Goal: Information Seeking & Learning: Learn about a topic

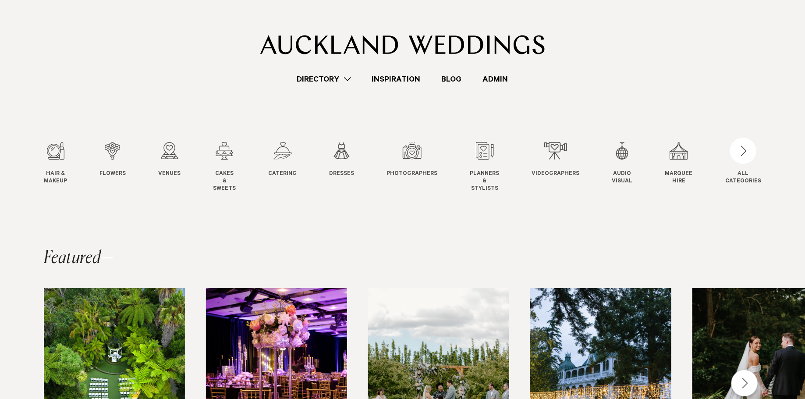
click at [493, 83] on link "Admin" at bounding box center [495, 79] width 46 height 12
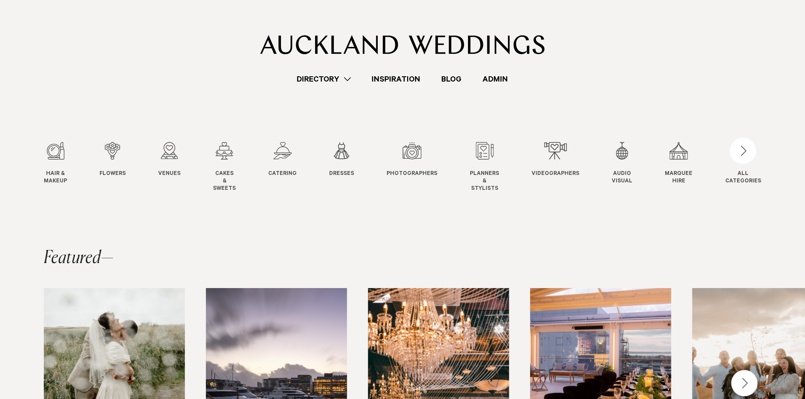
click at [313, 82] on link "Directory" at bounding box center [324, 79] width 75 height 12
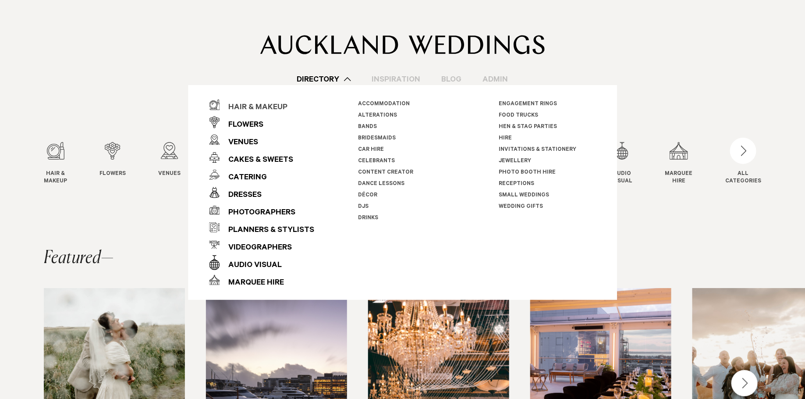
click at [264, 108] on div "Hair & Makeup" at bounding box center [253, 108] width 68 height 18
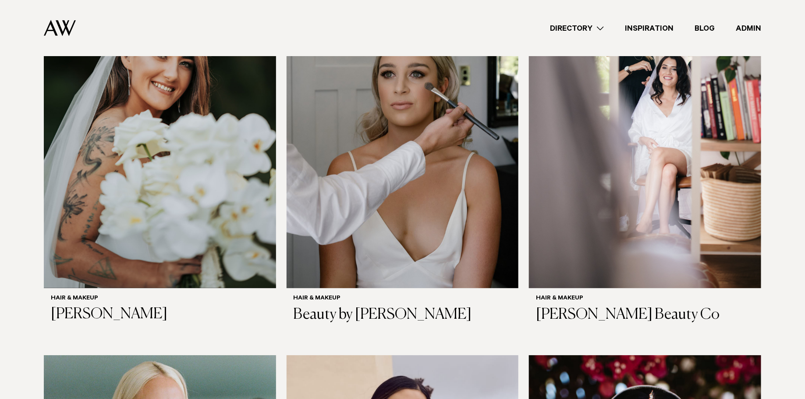
scroll to position [1097, 0]
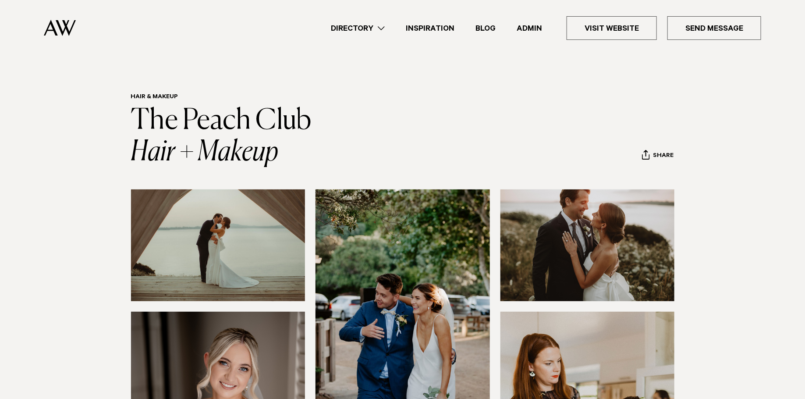
click at [262, 261] on img at bounding box center [218, 245] width 174 height 112
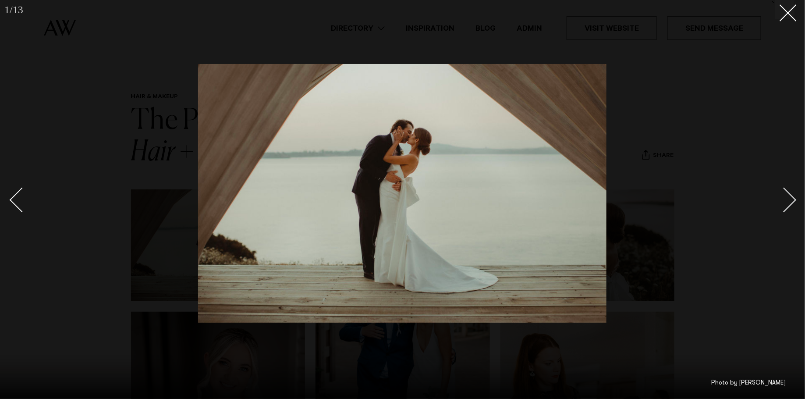
click at [103, 56] on div at bounding box center [402, 199] width 805 height 399
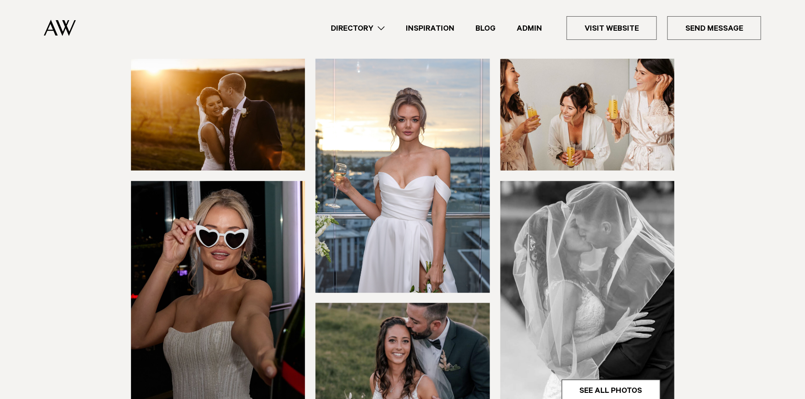
scroll to position [121, 0]
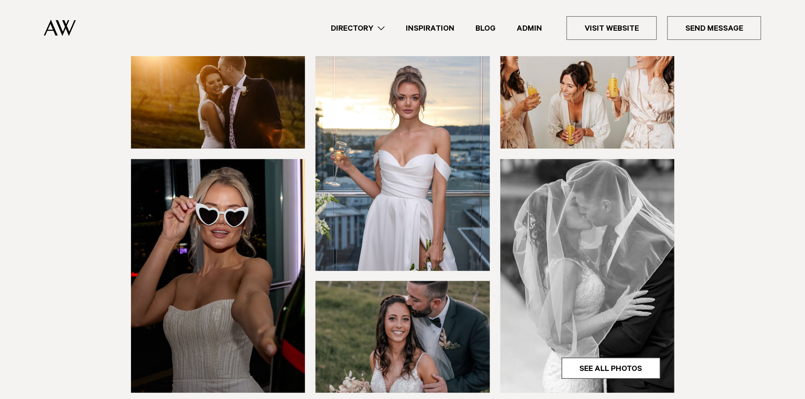
click at [271, 227] on img at bounding box center [218, 276] width 174 height 234
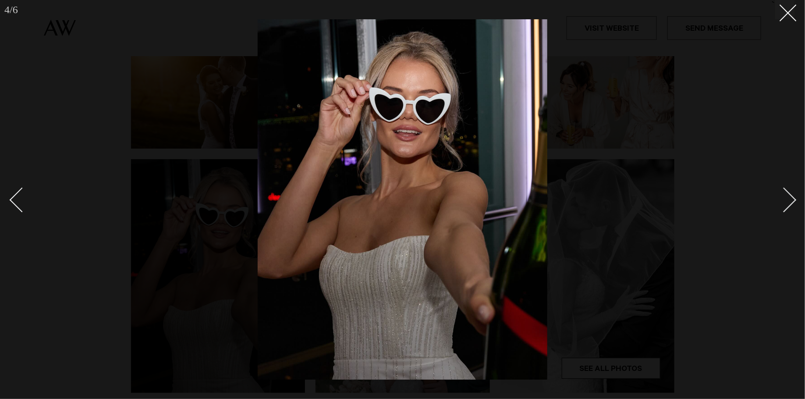
click at [417, 140] on img at bounding box center [403, 199] width 290 height 360
click at [785, 192] on div "Next slide" at bounding box center [783, 200] width 25 height 25
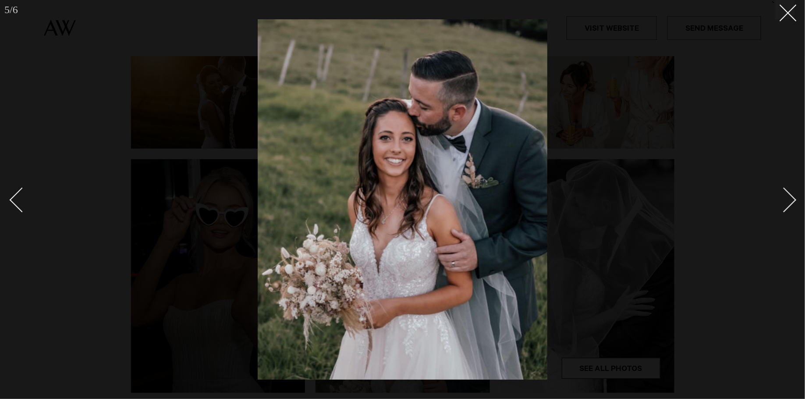
click at [785, 192] on div "Next slide" at bounding box center [783, 200] width 25 height 25
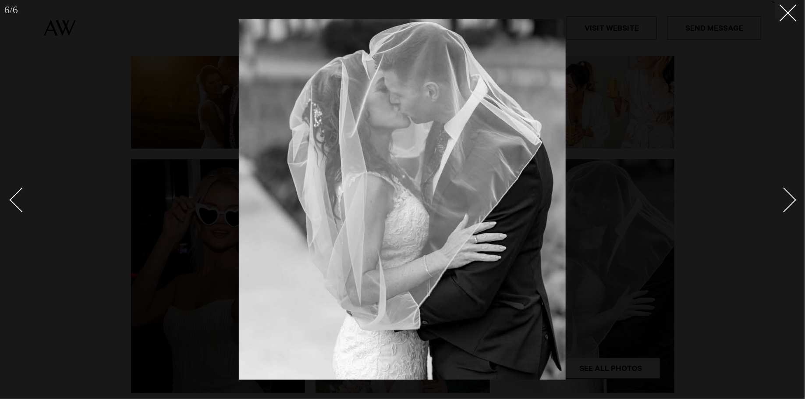
click at [785, 192] on div "Next slide" at bounding box center [783, 200] width 25 height 25
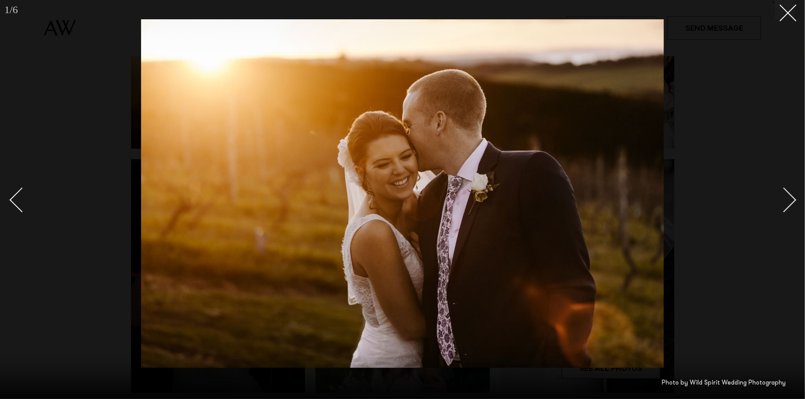
click at [785, 192] on div "Next slide" at bounding box center [783, 200] width 25 height 25
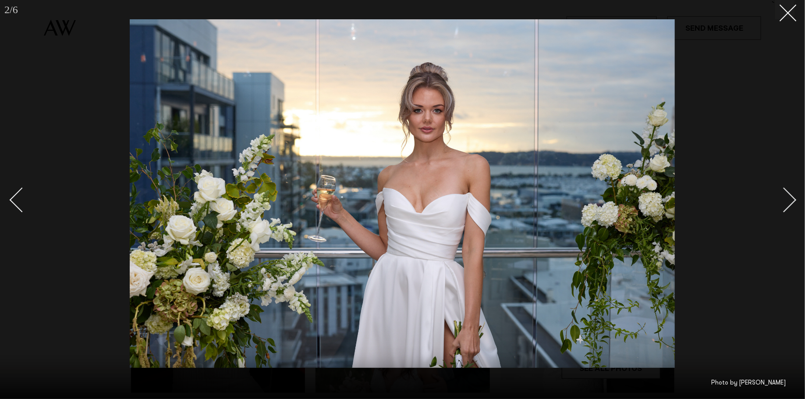
click at [785, 192] on div "Next slide" at bounding box center [783, 200] width 25 height 25
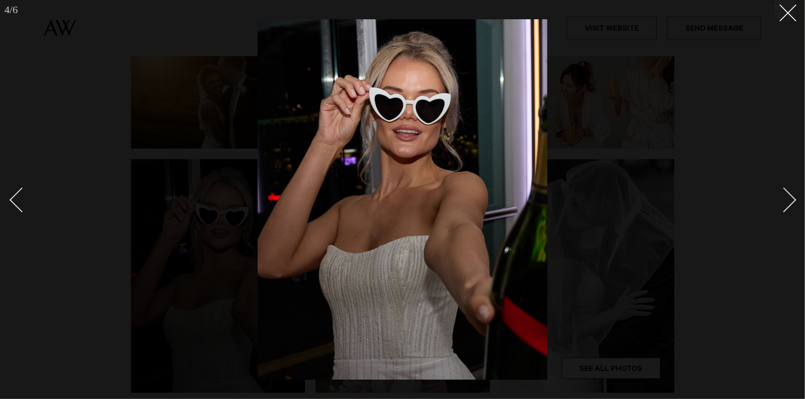
click at [718, 157] on div at bounding box center [402, 199] width 805 height 399
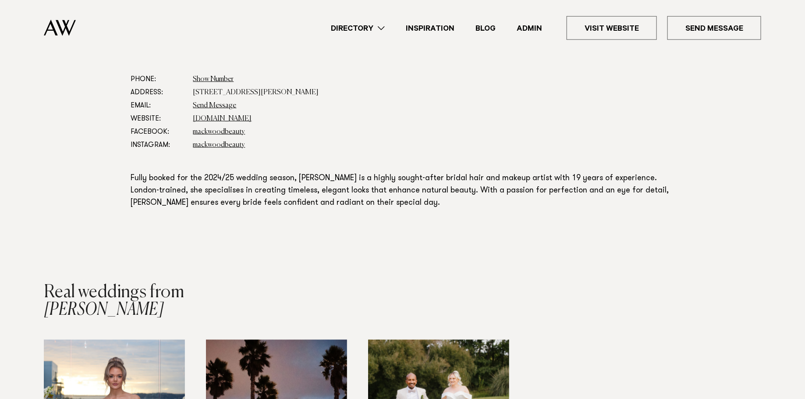
scroll to position [476, 0]
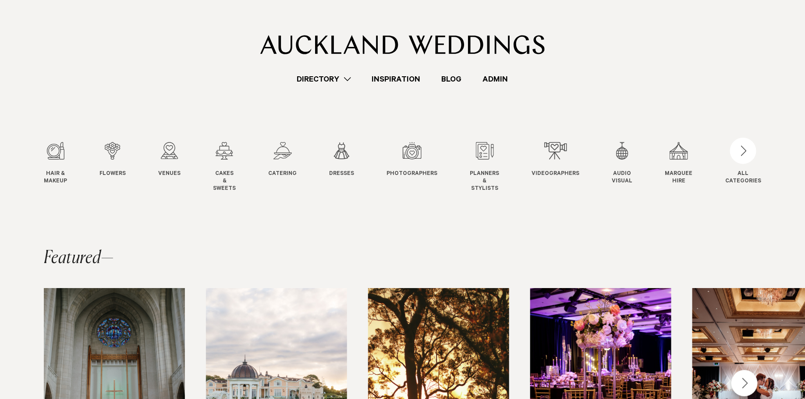
click at [336, 81] on link "Directory" at bounding box center [324, 79] width 75 height 12
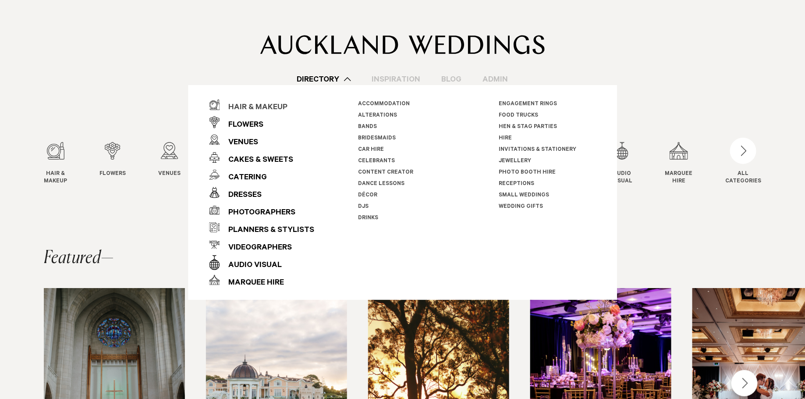
click at [265, 105] on div "Hair & Makeup" at bounding box center [253, 108] width 68 height 18
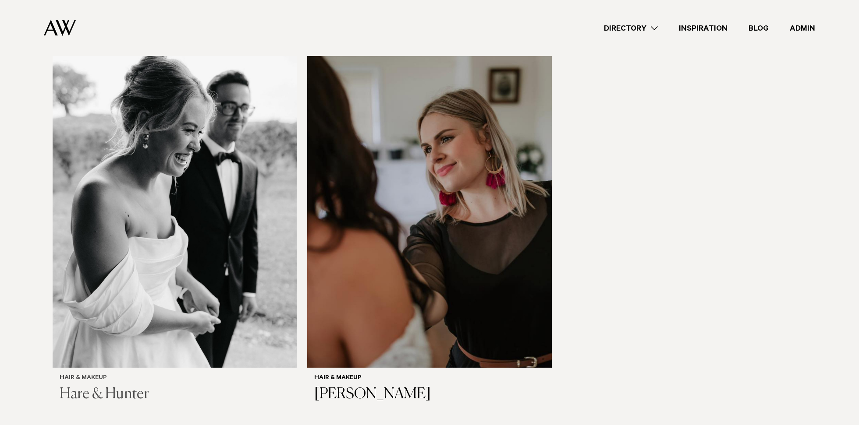
scroll to position [1455, 0]
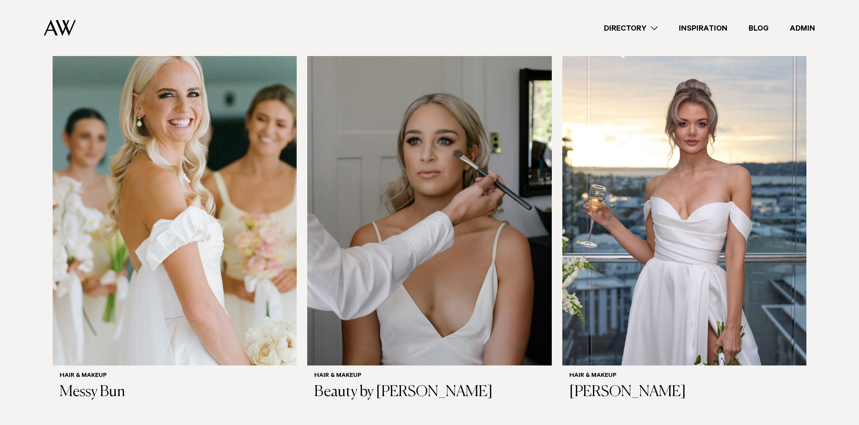
click at [622, 28] on link "Directory" at bounding box center [630, 28] width 75 height 12
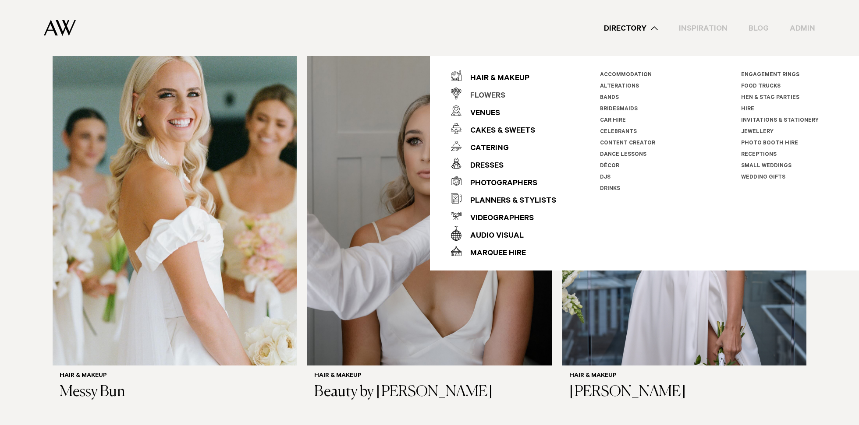
click at [487, 96] on div "Flowers" at bounding box center [483, 97] width 44 height 18
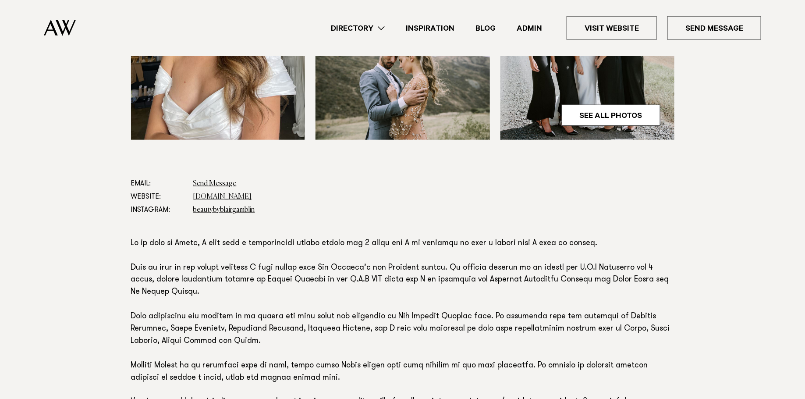
scroll to position [402, 0]
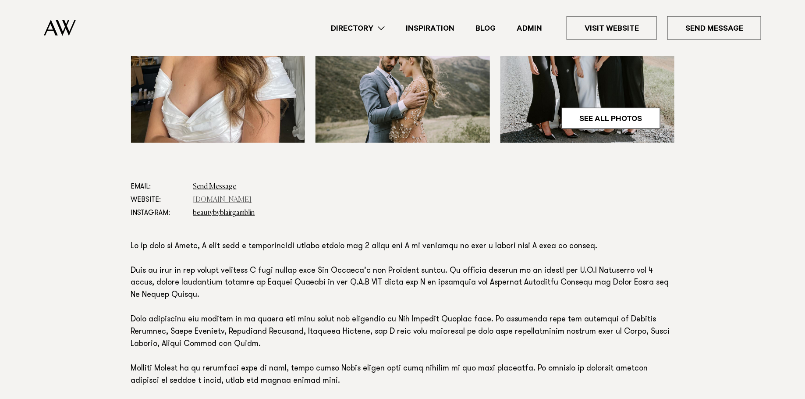
click at [228, 196] on link "www.beautybyblairgamblin.co.nz" at bounding box center [222, 199] width 59 height 7
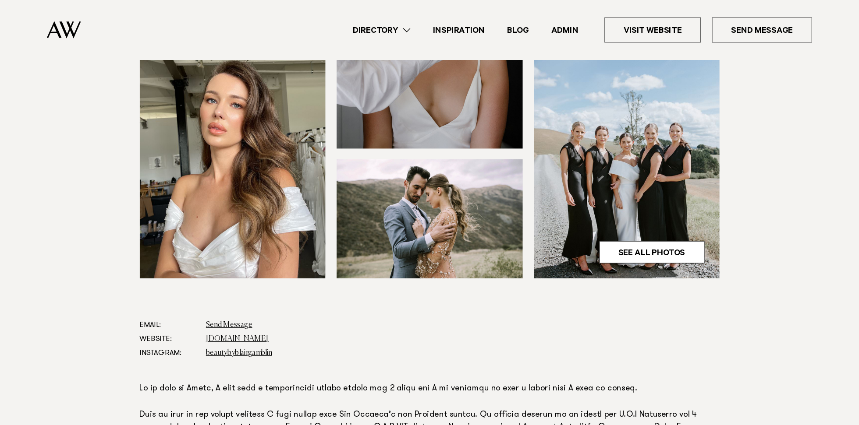
scroll to position [0, 0]
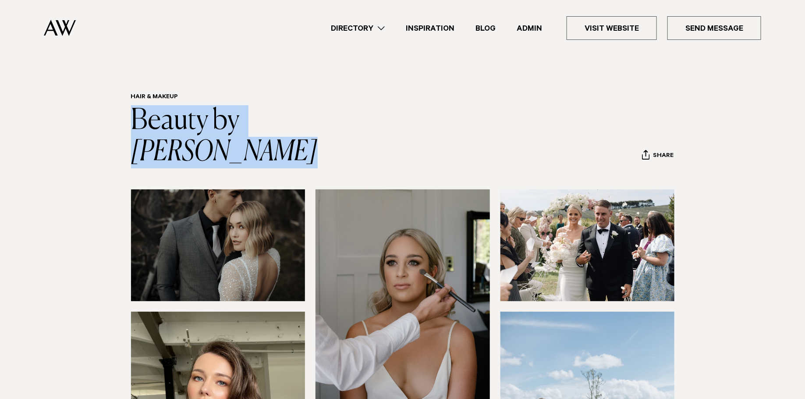
drag, startPoint x: 429, startPoint y: 126, endPoint x: 77, endPoint y: 131, distance: 352.3
click at [77, 131] on section "Hair & Makeup Beauty by Blair Gamblin Share Copy Link Email twitter" at bounding box center [402, 130] width 805 height 75
copy link "Beauty by [PERSON_NAME]"
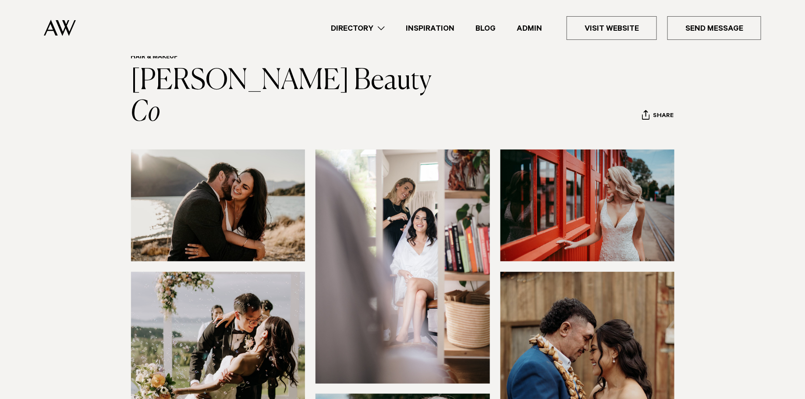
scroll to position [42, 0]
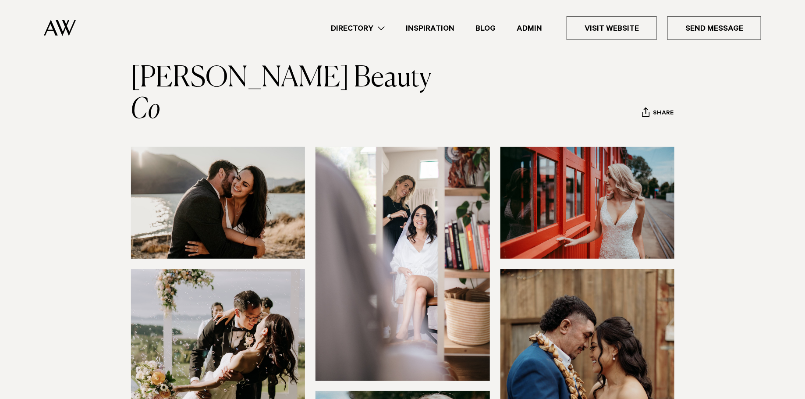
click at [370, 153] on img at bounding box center [402, 264] width 174 height 234
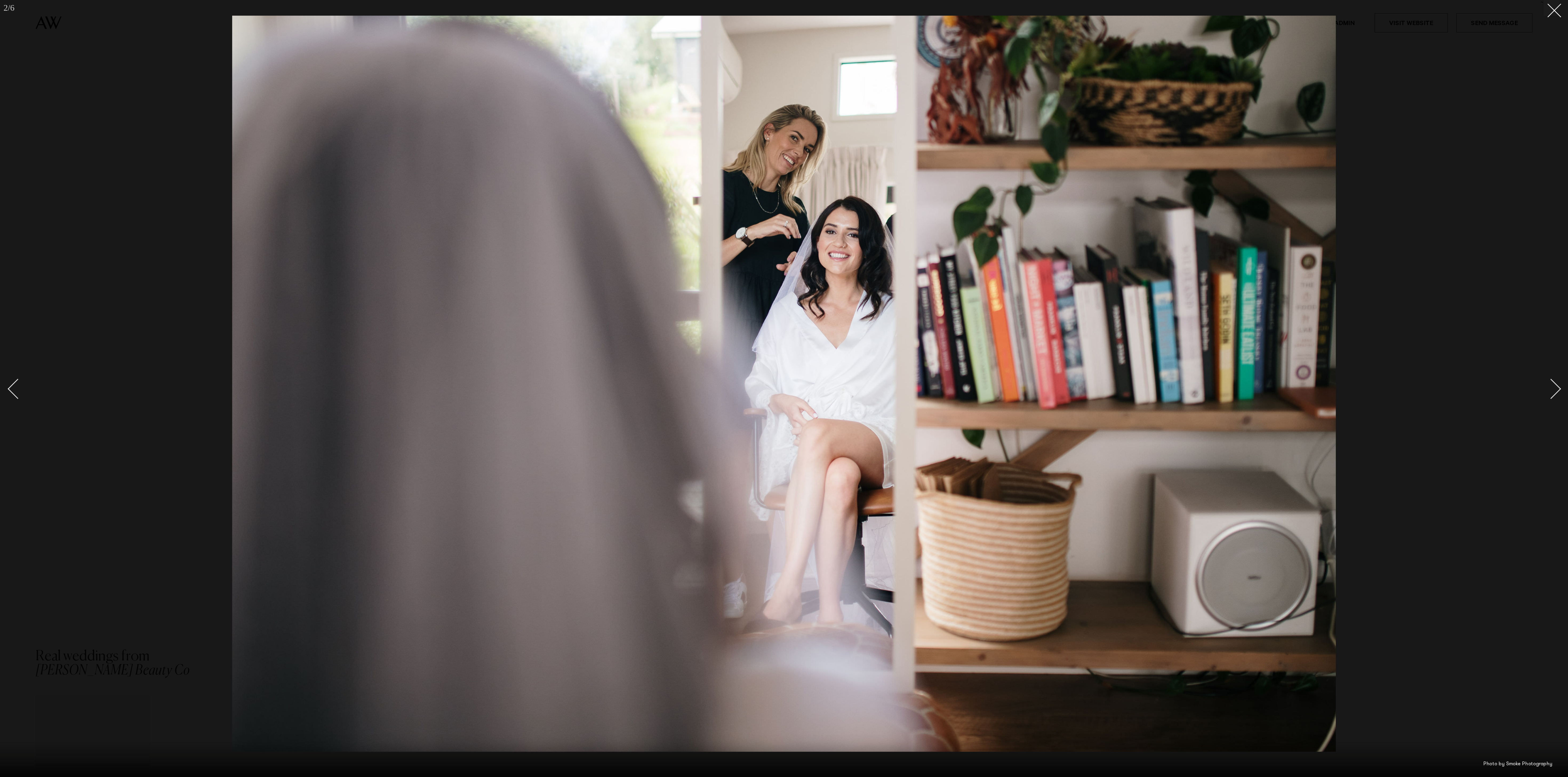
scroll to position [26, 0]
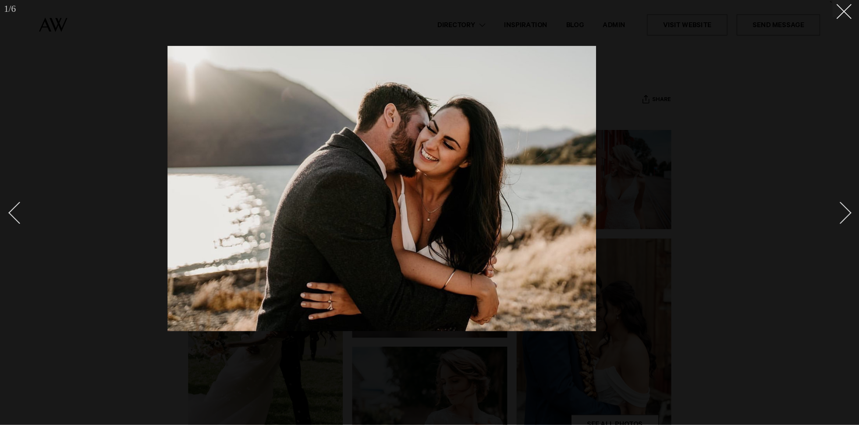
scroll to position [43, 0]
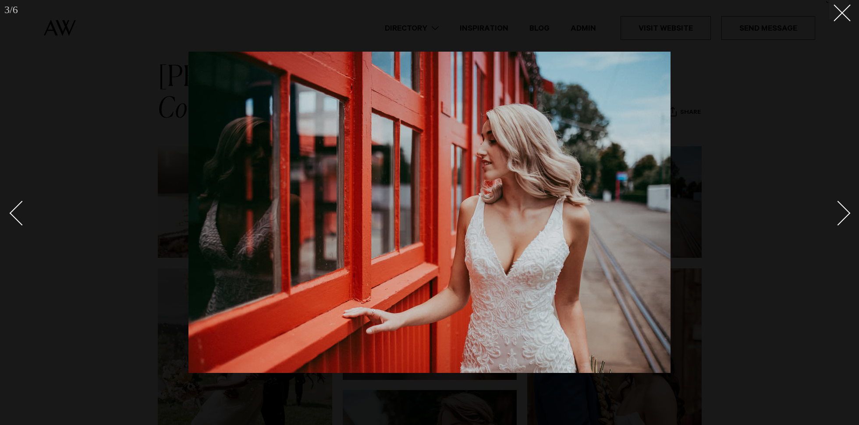
click at [118, 76] on div at bounding box center [429, 212] width 859 height 425
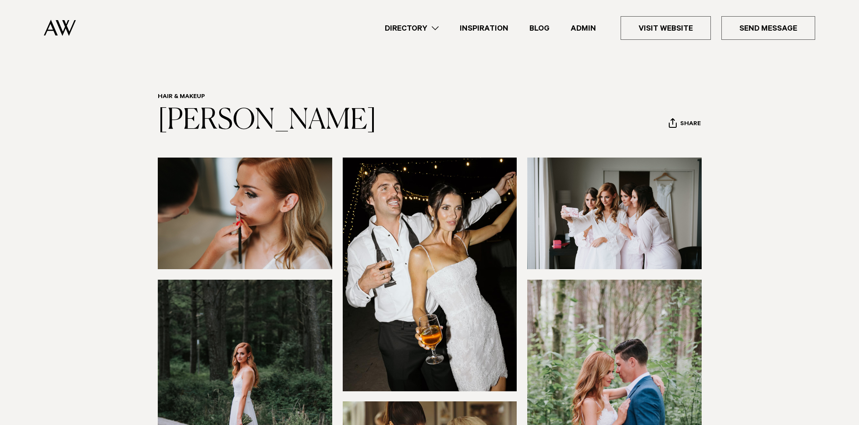
click at [446, 267] on img at bounding box center [430, 275] width 174 height 234
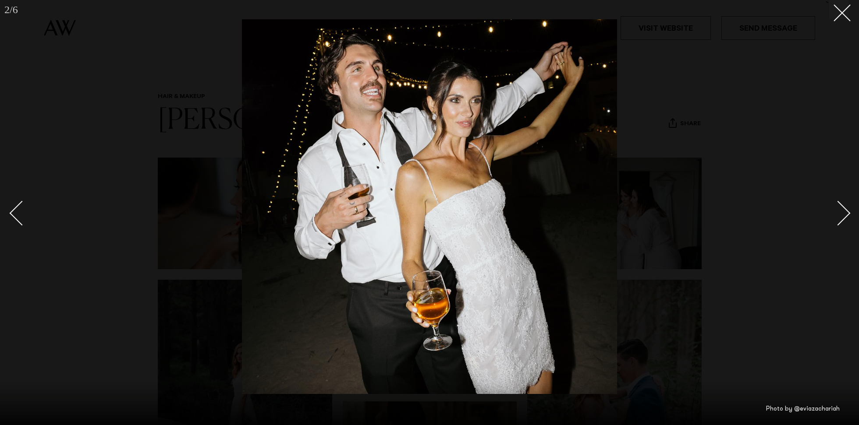
click at [668, 151] on div at bounding box center [429, 212] width 859 height 425
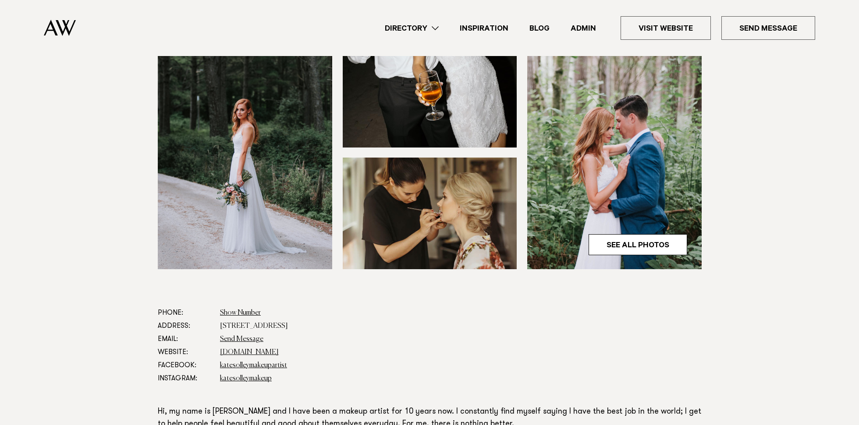
scroll to position [258, 0]
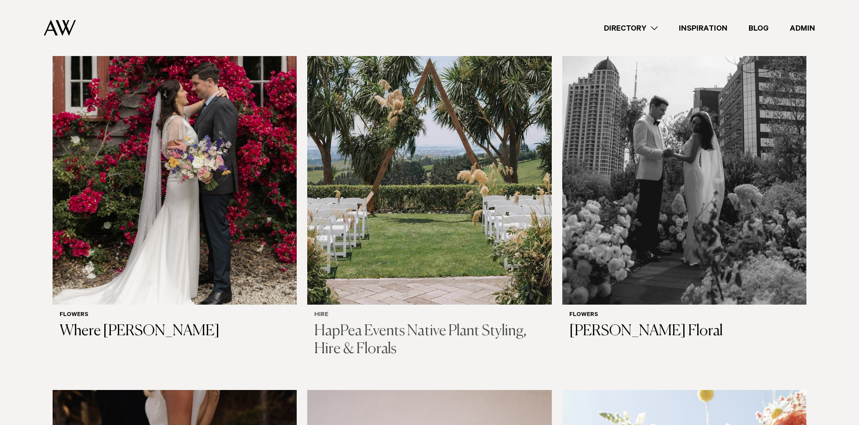
scroll to position [716, 0]
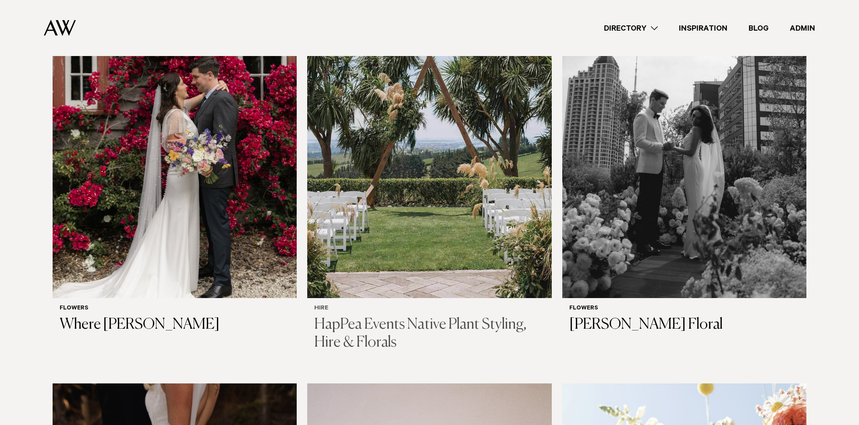
click at [371, 161] on img at bounding box center [429, 135] width 244 height 328
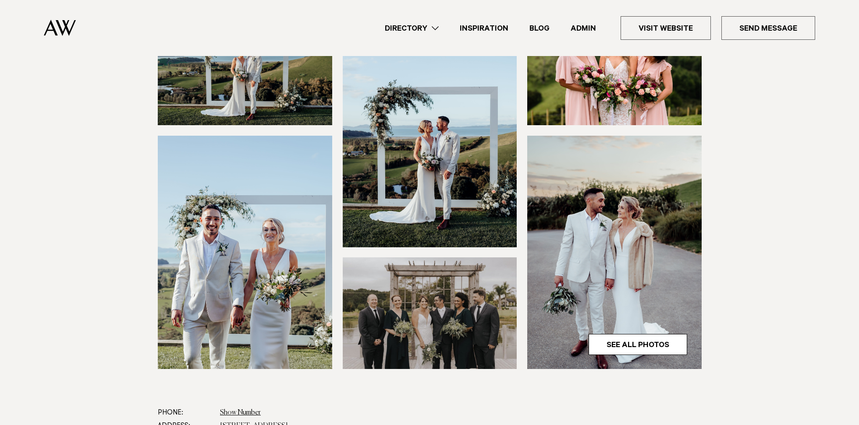
scroll to position [175, 0]
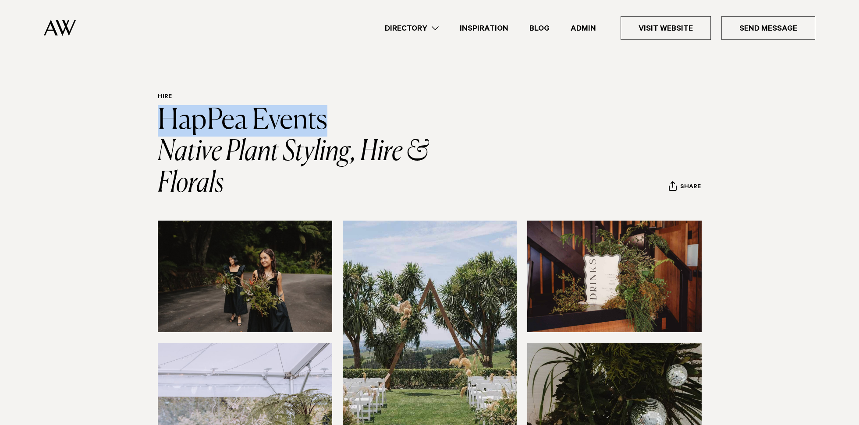
drag, startPoint x: 141, startPoint y: 108, endPoint x: 358, endPoint y: 121, distance: 217.2
click at [358, 121] on div "Hire HapPea Events Native Plant Styling, Hire & Florals Share Copy Link Email t…" at bounding box center [429, 146] width 617 height 106
copy link "HapPea Events"
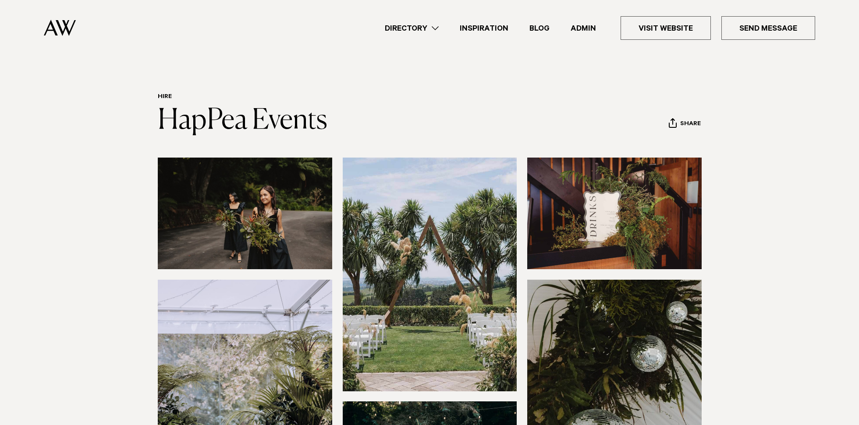
click at [434, 28] on link "Directory" at bounding box center [411, 28] width 75 height 12
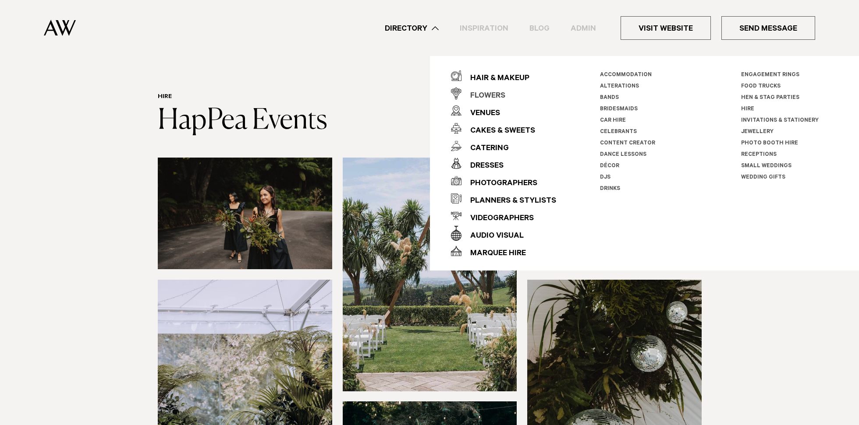
click at [487, 94] on div "Flowers" at bounding box center [483, 97] width 44 height 18
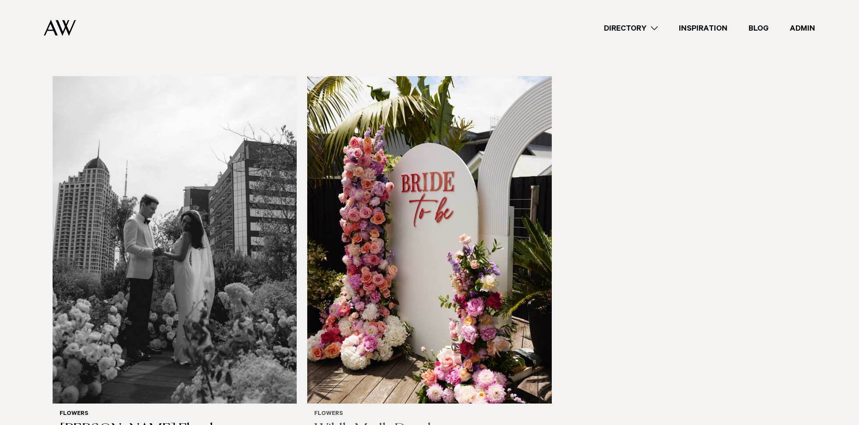
scroll to position [1504, 0]
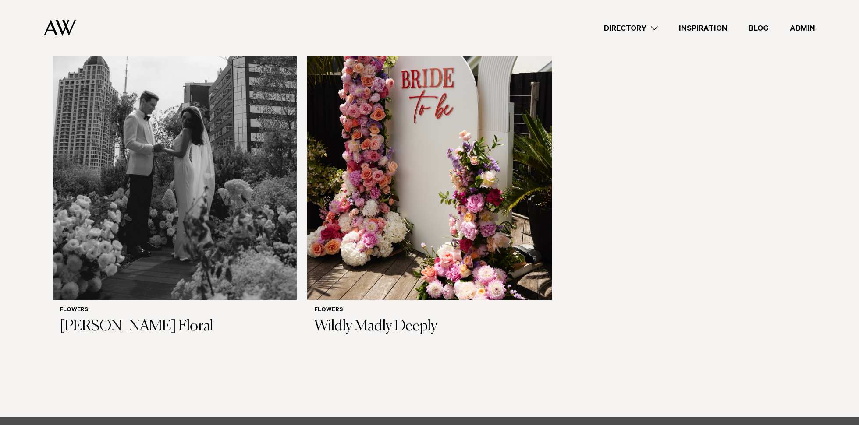
click at [615, 28] on link "Directory" at bounding box center [630, 28] width 75 height 12
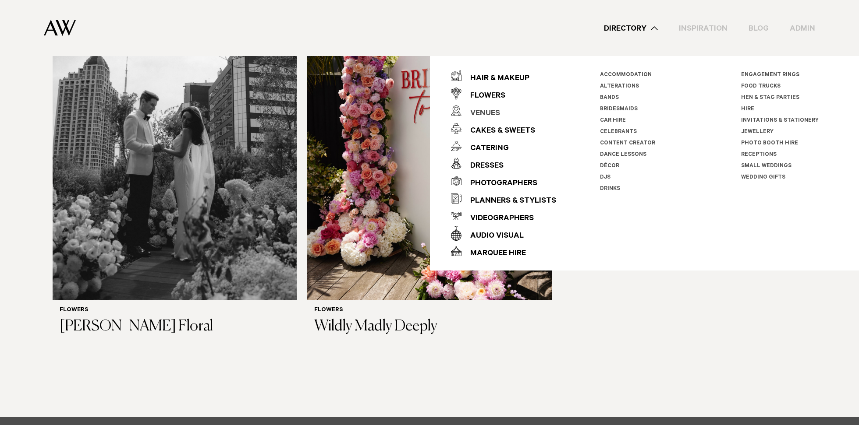
click at [492, 110] on div "Venues" at bounding box center [480, 114] width 39 height 18
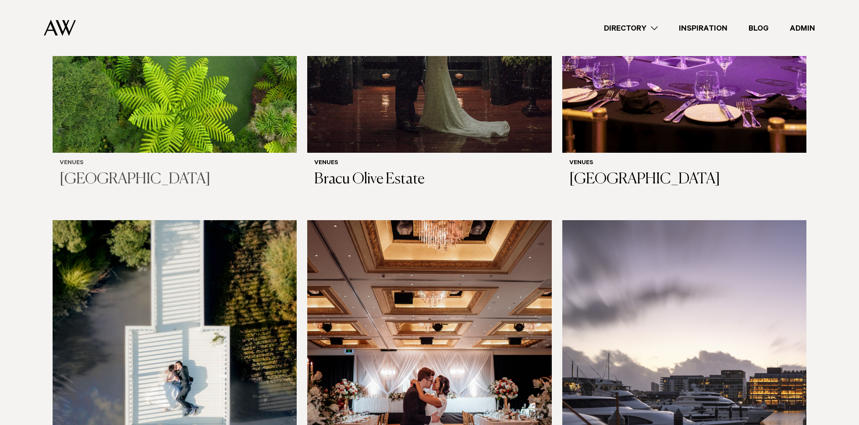
scroll to position [607, 0]
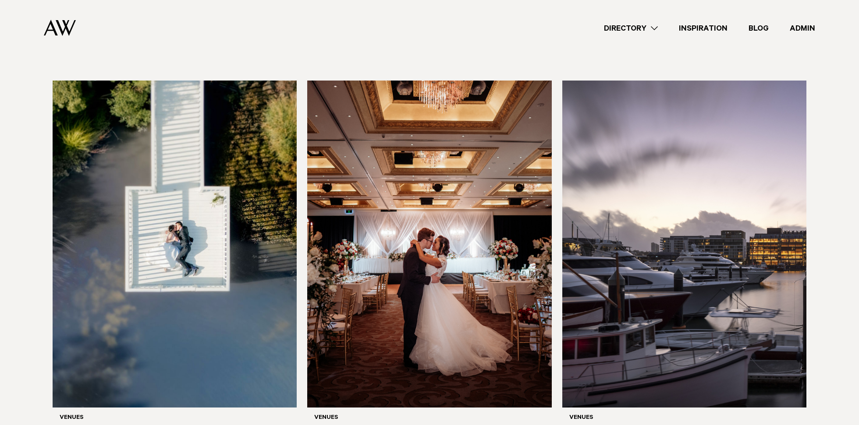
click at [636, 24] on link "Directory" at bounding box center [630, 28] width 75 height 12
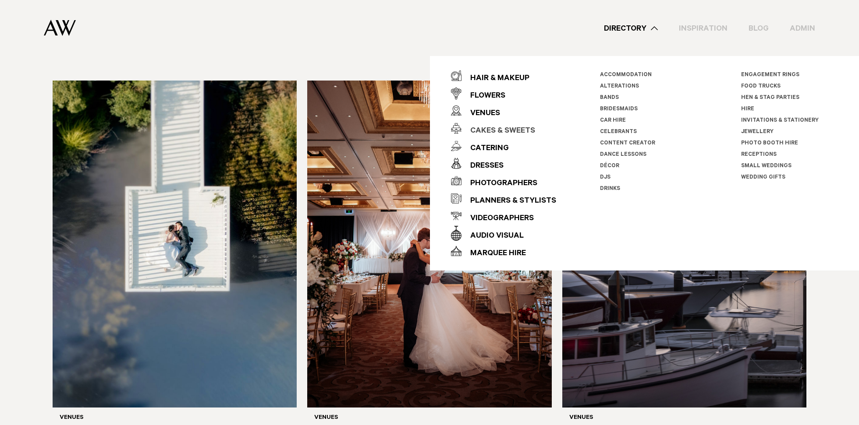
click at [500, 137] on div "Cakes & Sweets" at bounding box center [498, 132] width 74 height 18
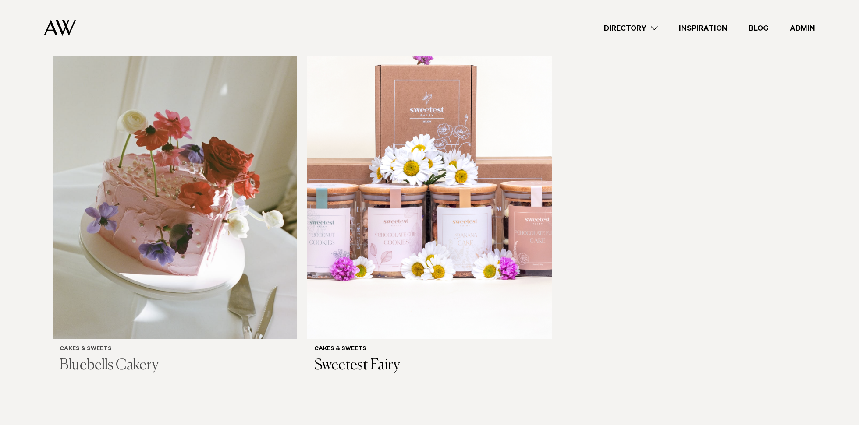
scroll to position [672, 0]
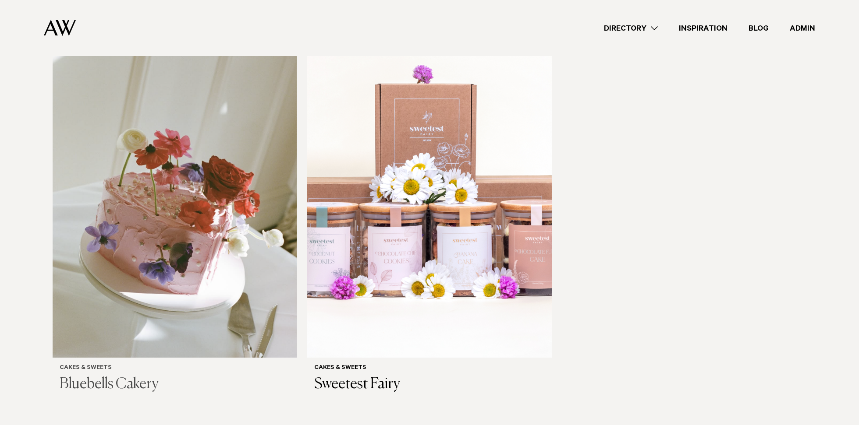
click at [154, 225] on img at bounding box center [175, 194] width 244 height 328
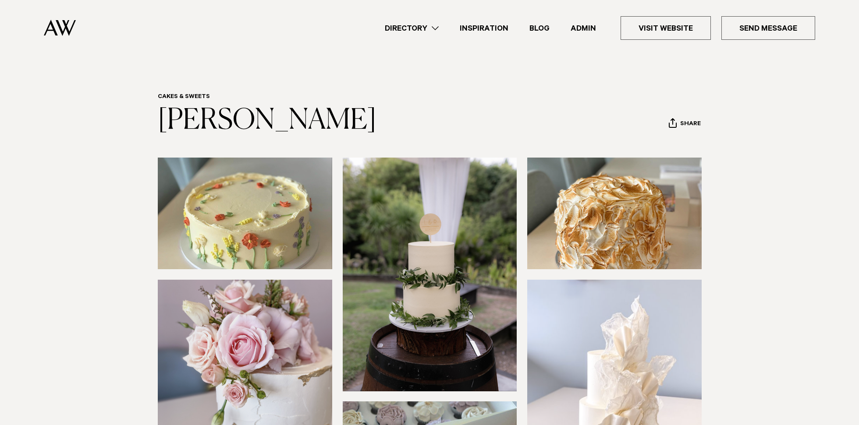
click at [626, 220] on img at bounding box center [614, 214] width 174 height 112
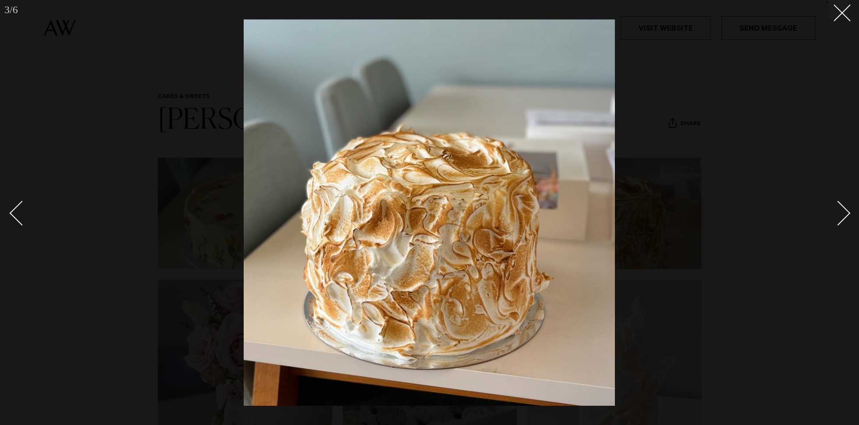
click at [131, 168] on div at bounding box center [429, 212] width 859 height 425
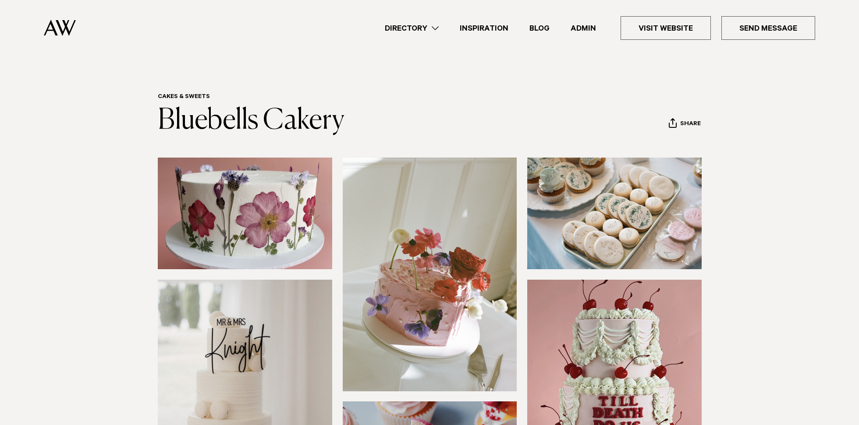
click at [395, 31] on link "Directory" at bounding box center [411, 28] width 75 height 12
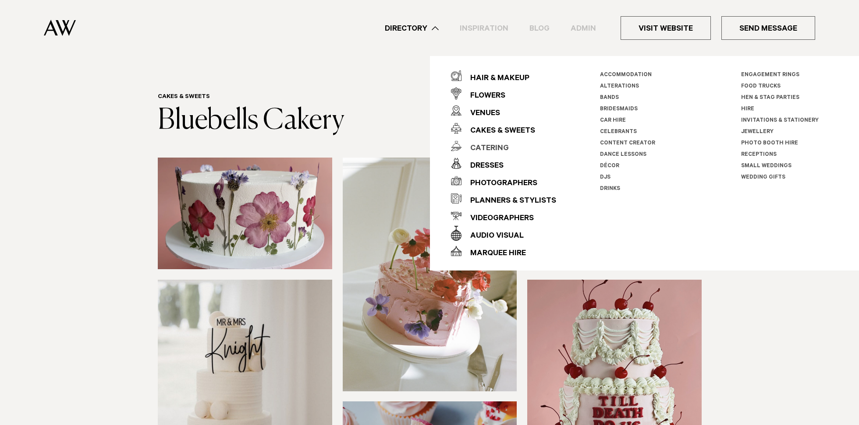
click at [488, 148] on div "Catering" at bounding box center [484, 149] width 47 height 18
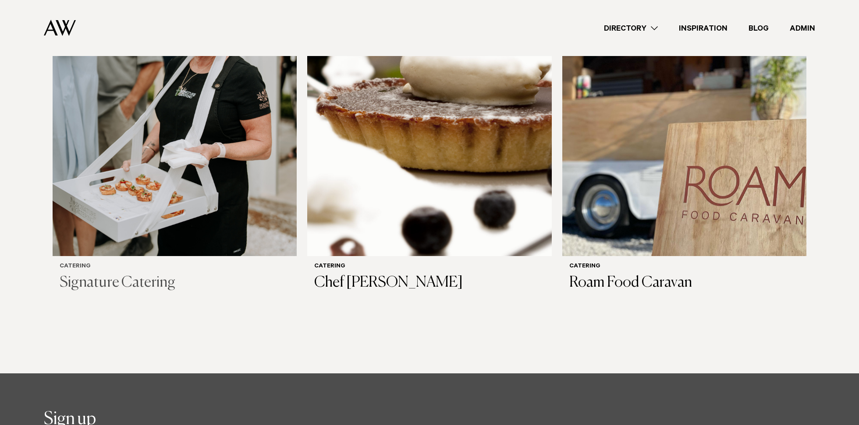
scroll to position [1170, 0]
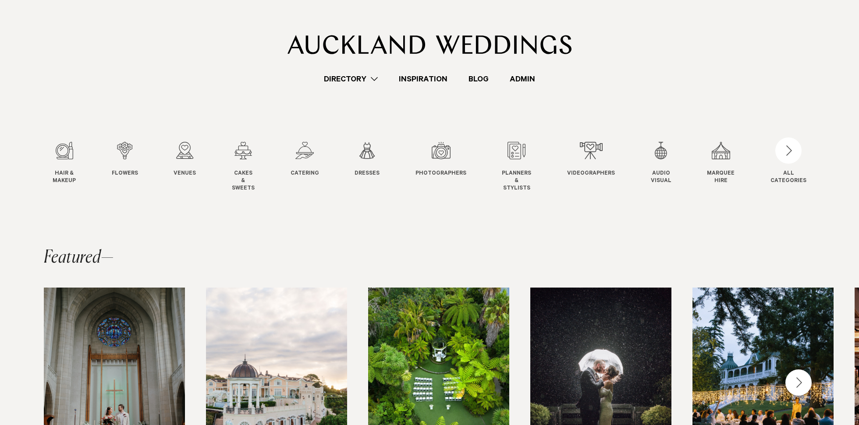
click at [519, 81] on link "Admin" at bounding box center [522, 79] width 46 height 12
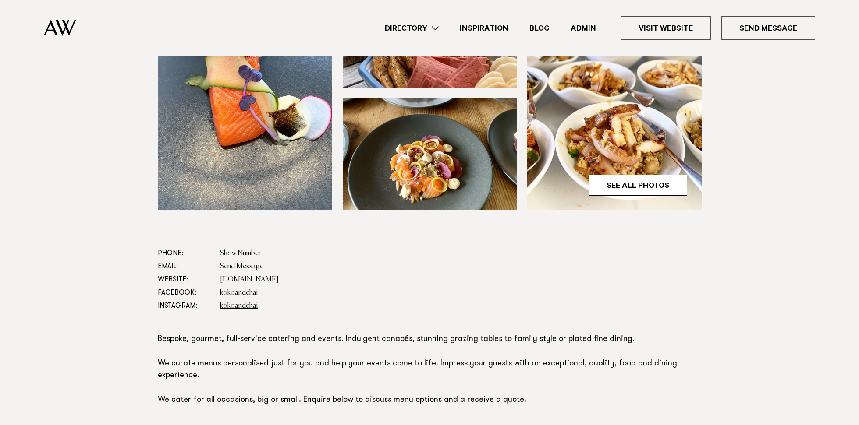
scroll to position [312, 0]
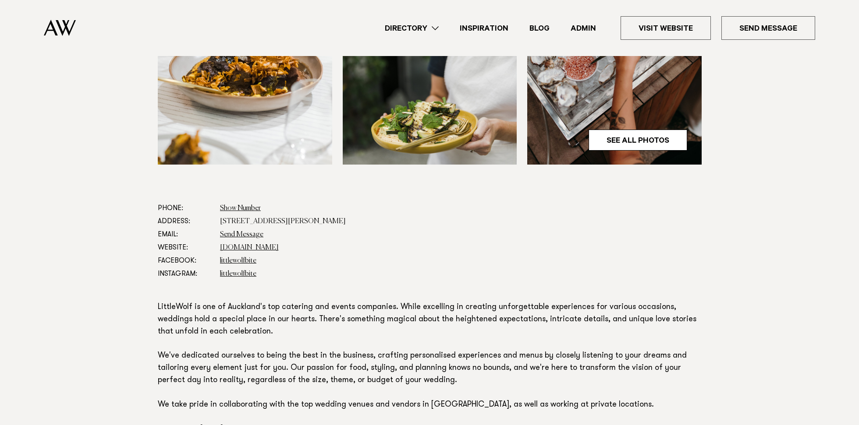
scroll to position [379, 0]
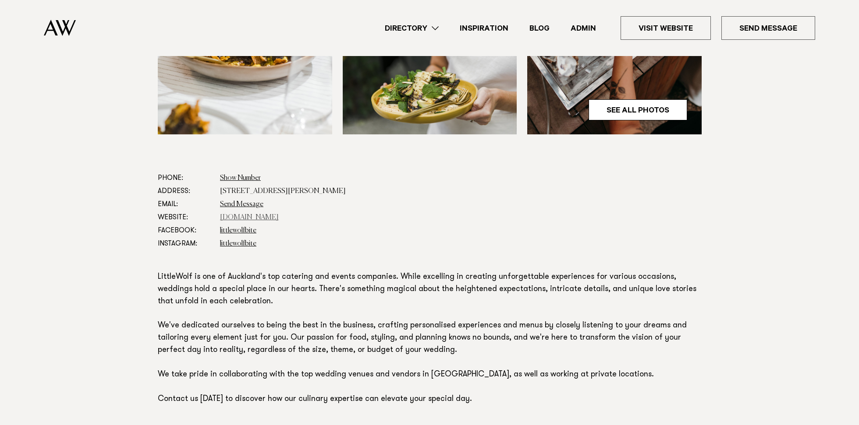
click at [275, 217] on link "[DOMAIN_NAME]" at bounding box center [249, 217] width 59 height 7
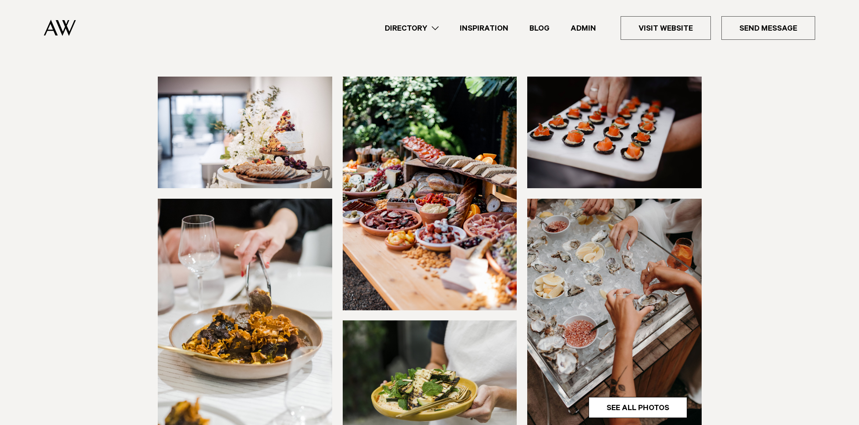
scroll to position [0, 0]
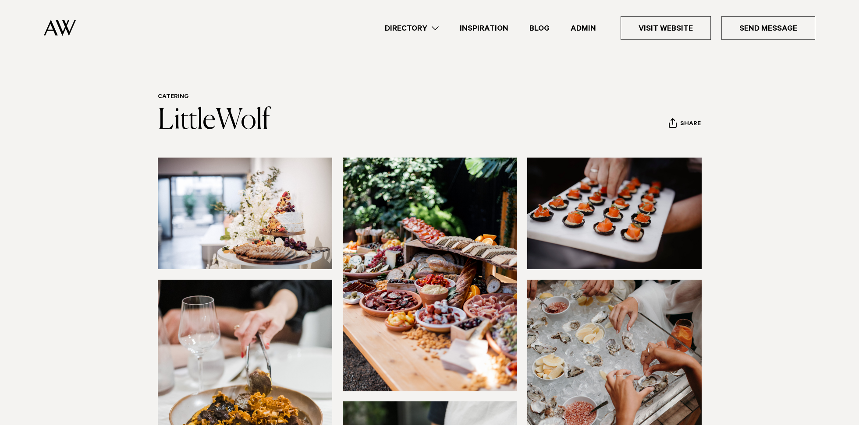
click at [589, 25] on link "Admin" at bounding box center [583, 28] width 46 height 12
